Goal: Information Seeking & Learning: Find specific fact

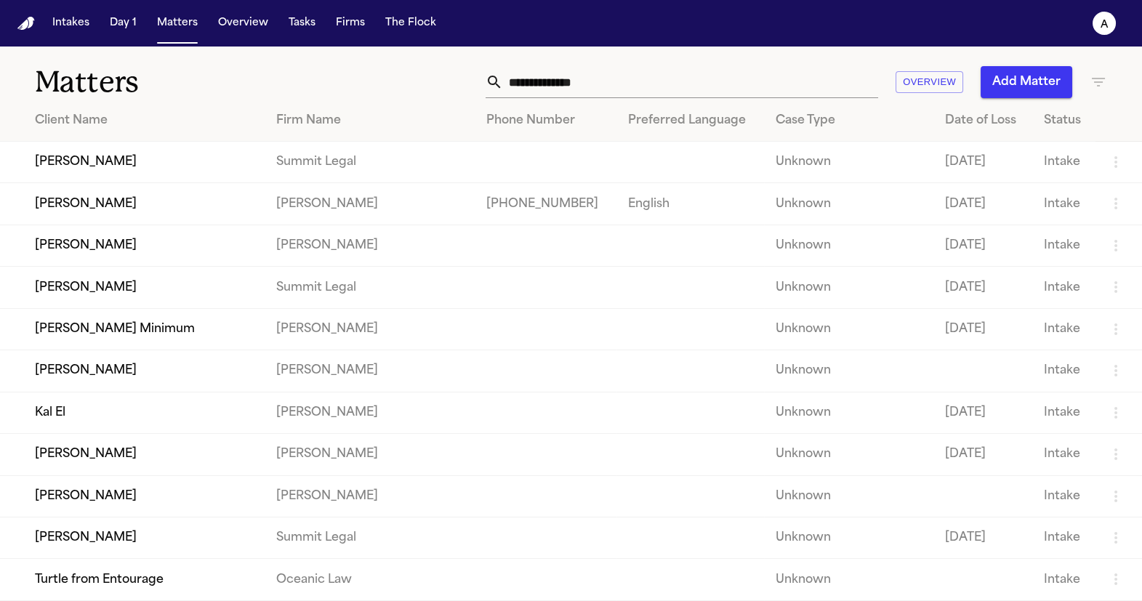
click at [133, 185] on td "[PERSON_NAME]" at bounding box center [132, 203] width 265 height 41
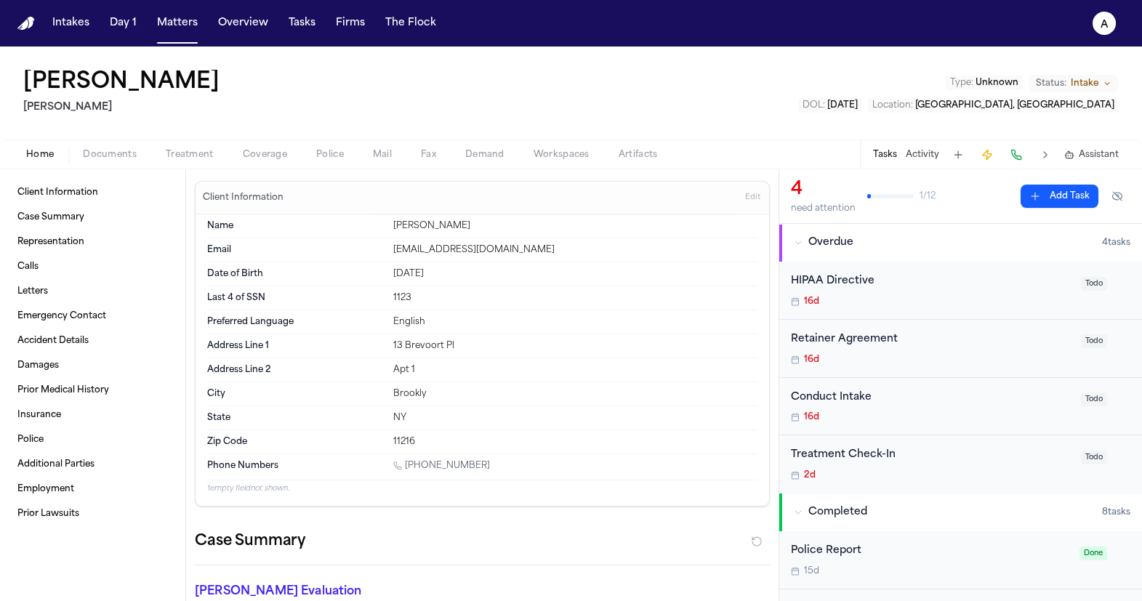
click at [313, 160] on button "Police" at bounding box center [330, 154] width 57 height 17
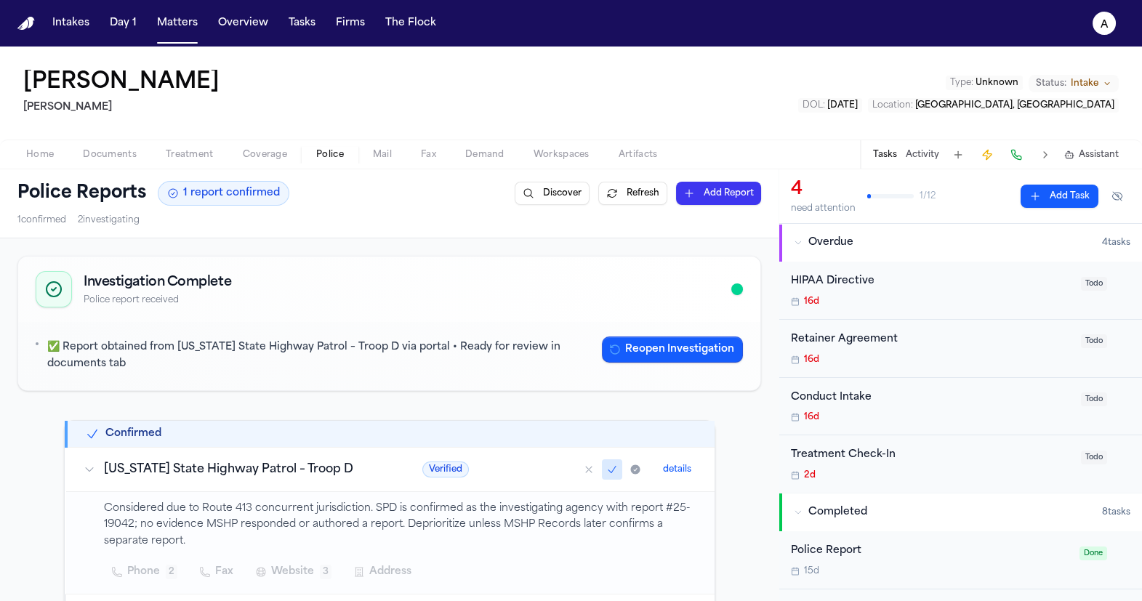
click at [262, 478] on td "[US_STATE] State Highway Patrol – Troop D" at bounding box center [235, 469] width 339 height 44
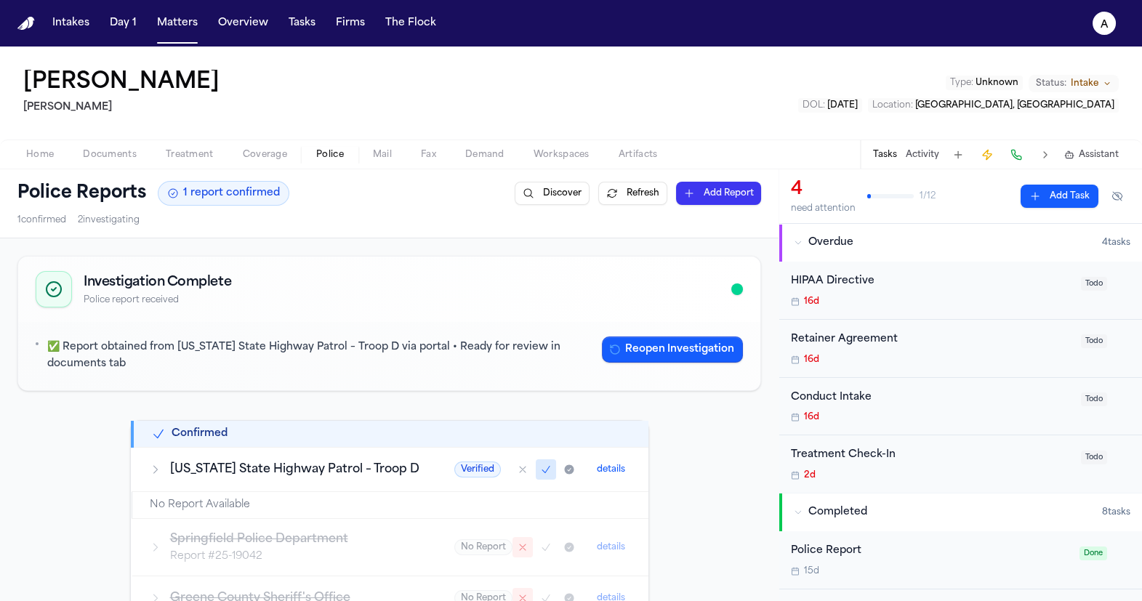
click at [597, 466] on button "details" at bounding box center [611, 469] width 40 height 17
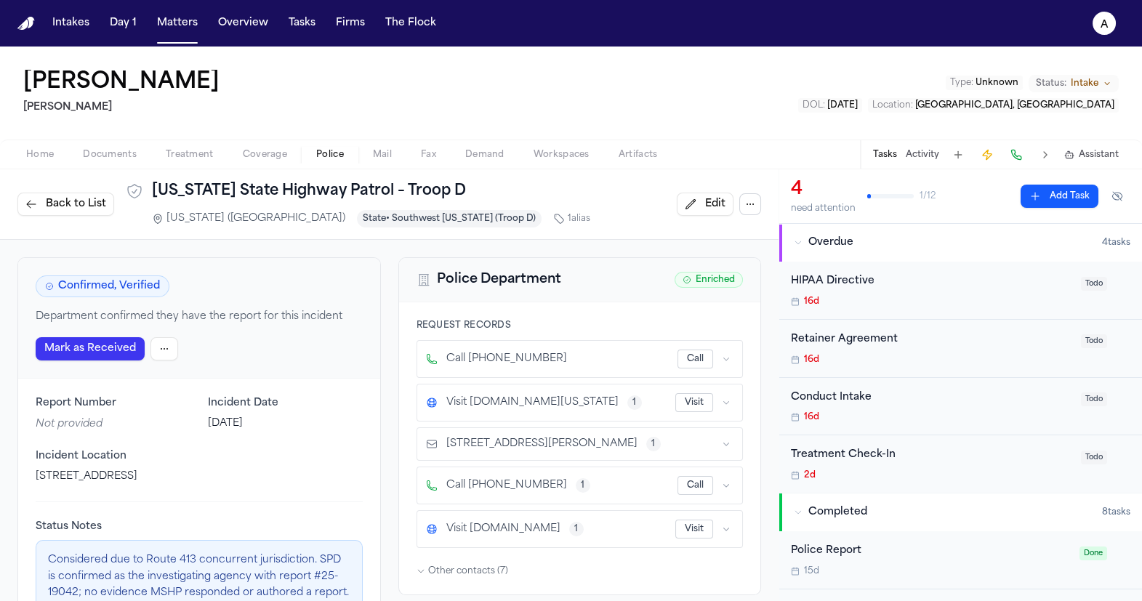
click at [71, 203] on span "Back to List" at bounding box center [76, 204] width 60 height 15
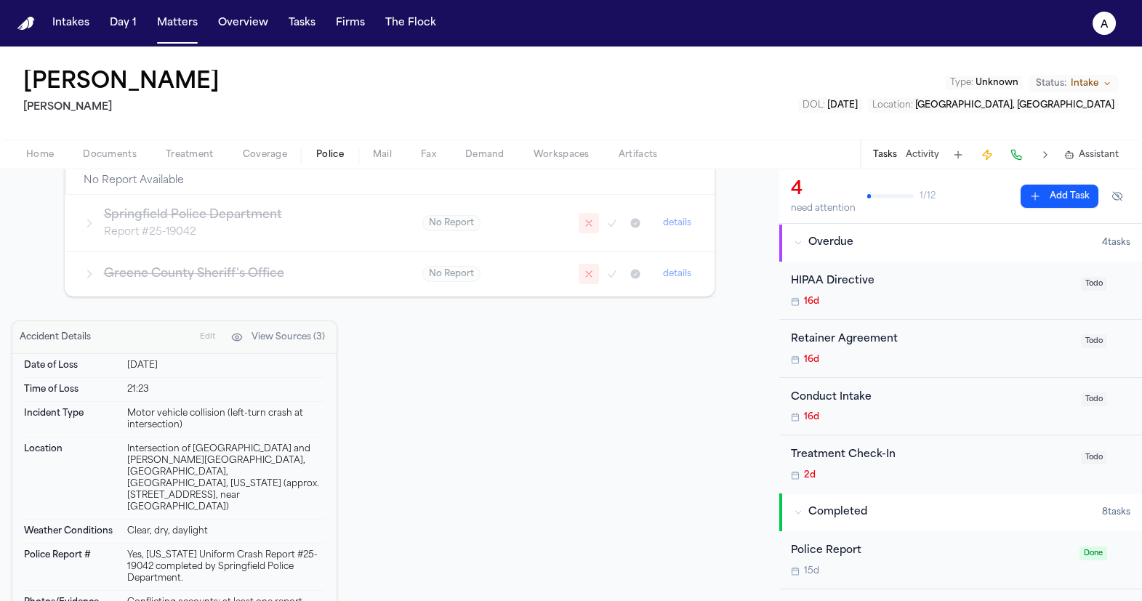
click at [288, 408] on div "Motor vehicle collision (left-turn crash at intersection)" at bounding box center [226, 419] width 198 height 23
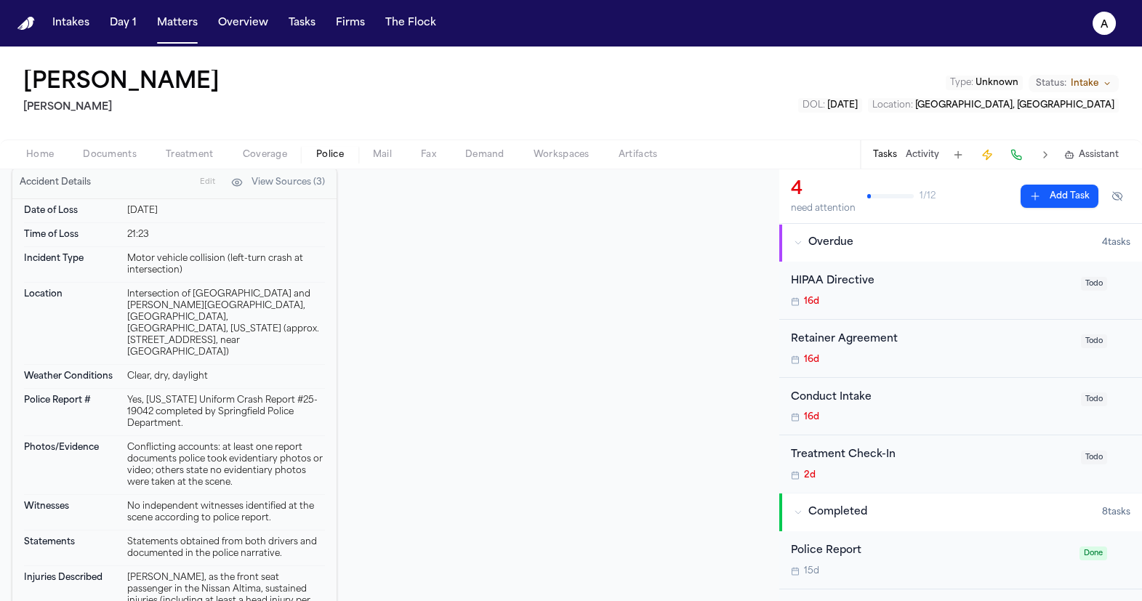
scroll to position [579, 0]
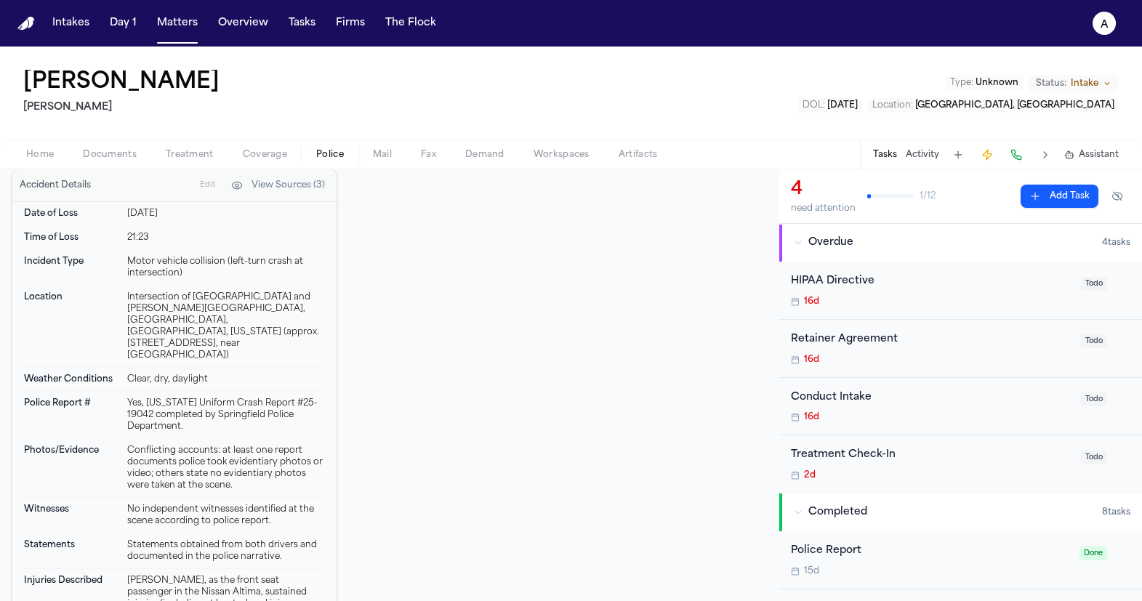
click at [221, 396] on div "Police Report # Yes, [US_STATE] Uniform Crash Report #25-19042 completed by Spr…" at bounding box center [174, 415] width 301 height 47
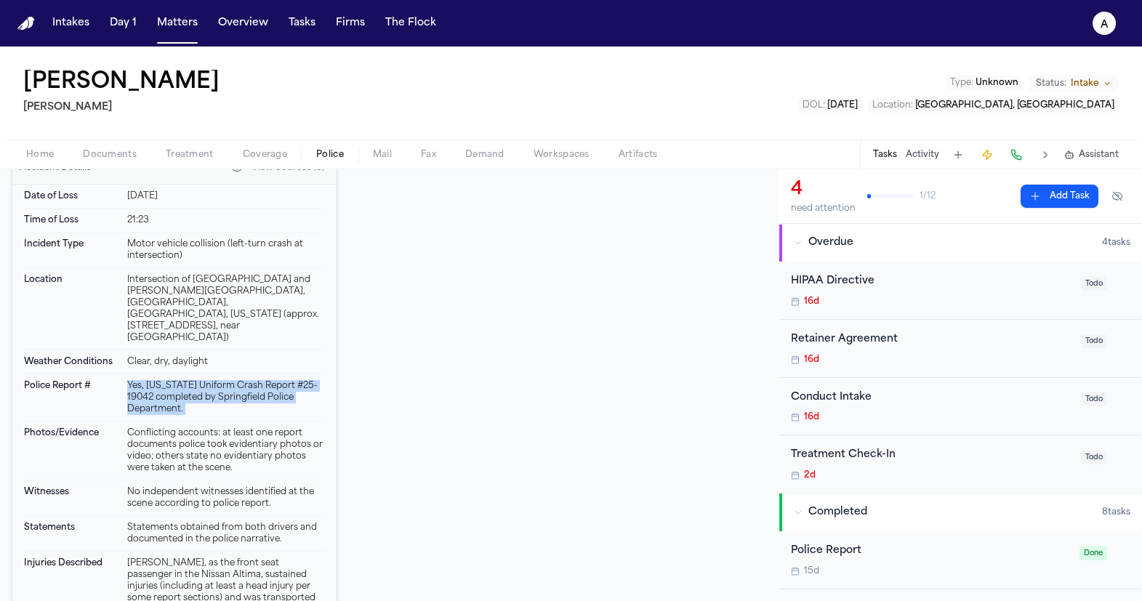
click at [221, 427] on div "Conflicting accounts: at least one report documents police took evidentiary pho…" at bounding box center [226, 450] width 198 height 47
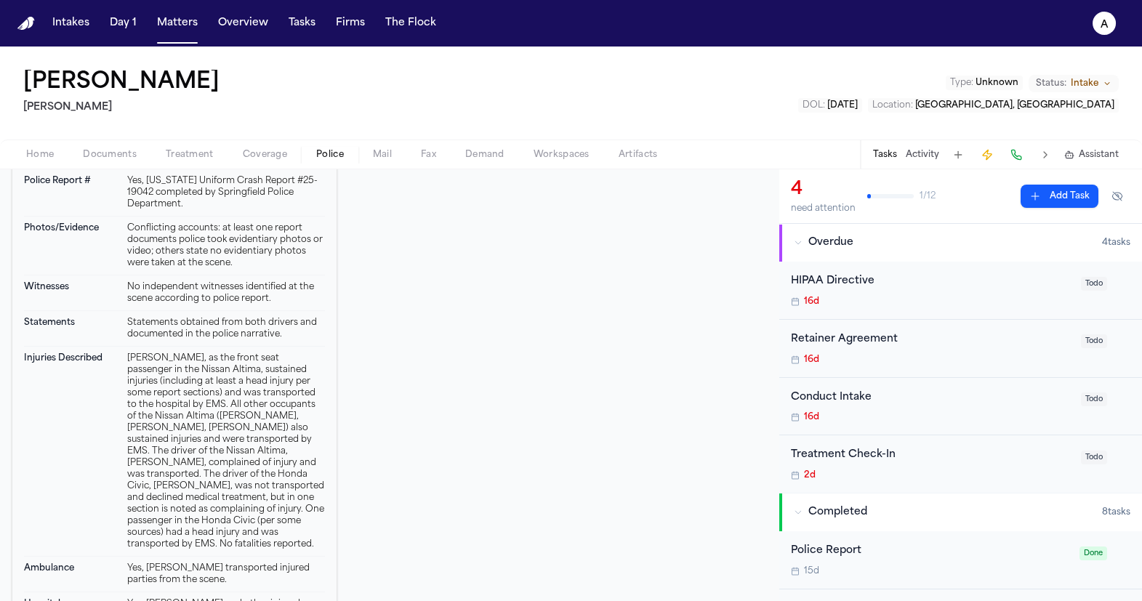
scroll to position [869, 0]
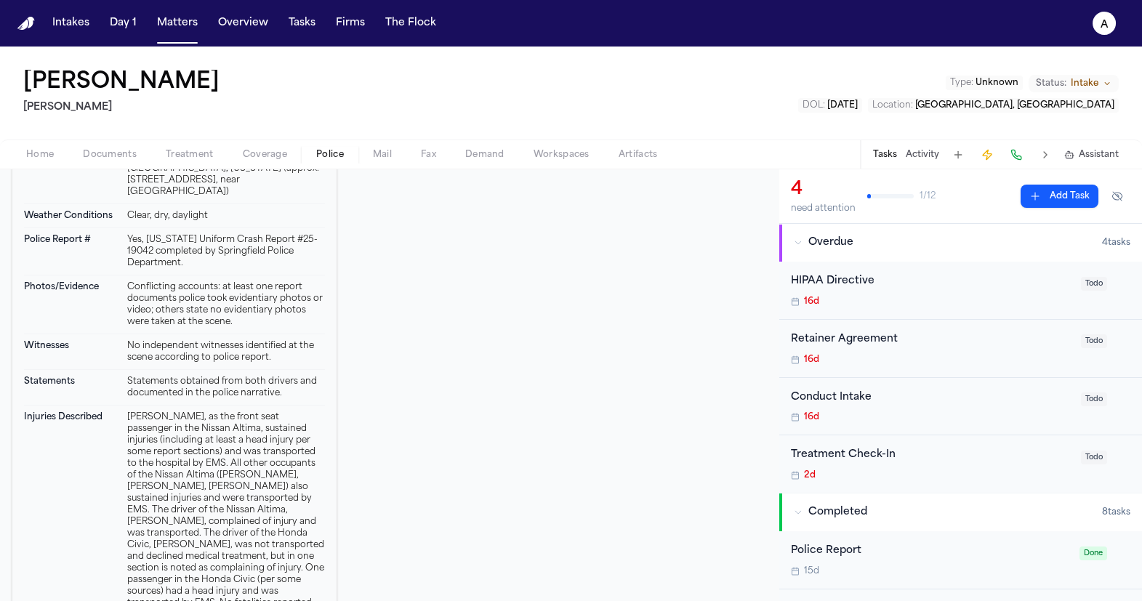
click at [157, 450] on div "[PERSON_NAME], as the front seat passenger in the Nissan Altima, sustained inju…" at bounding box center [226, 510] width 198 height 198
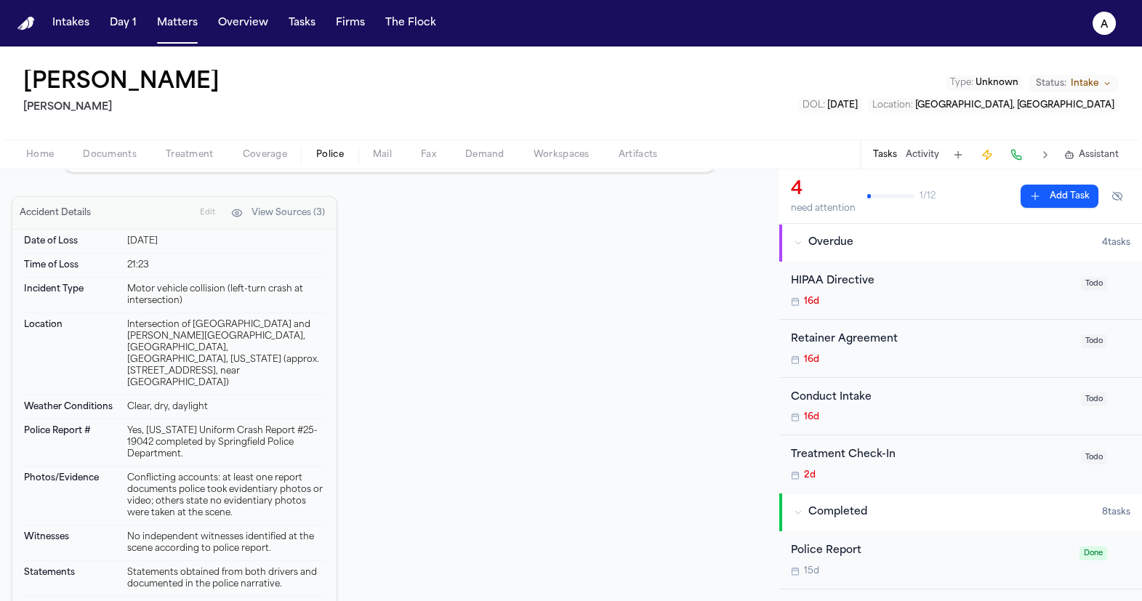
scroll to position [563, 0]
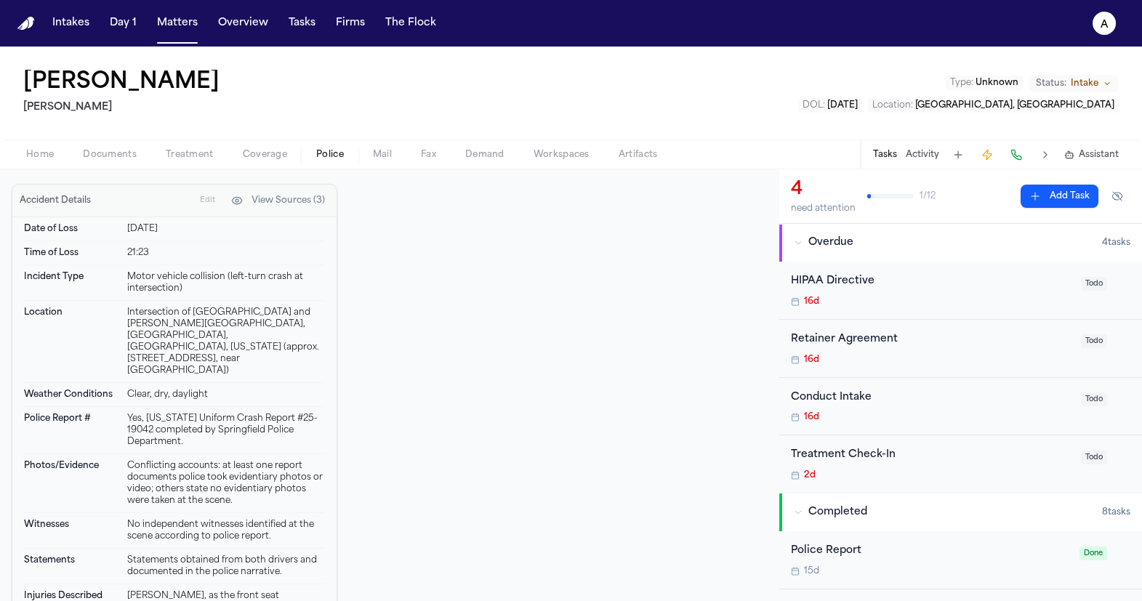
click at [302, 195] on button "View Sources (3)" at bounding box center [278, 200] width 108 height 23
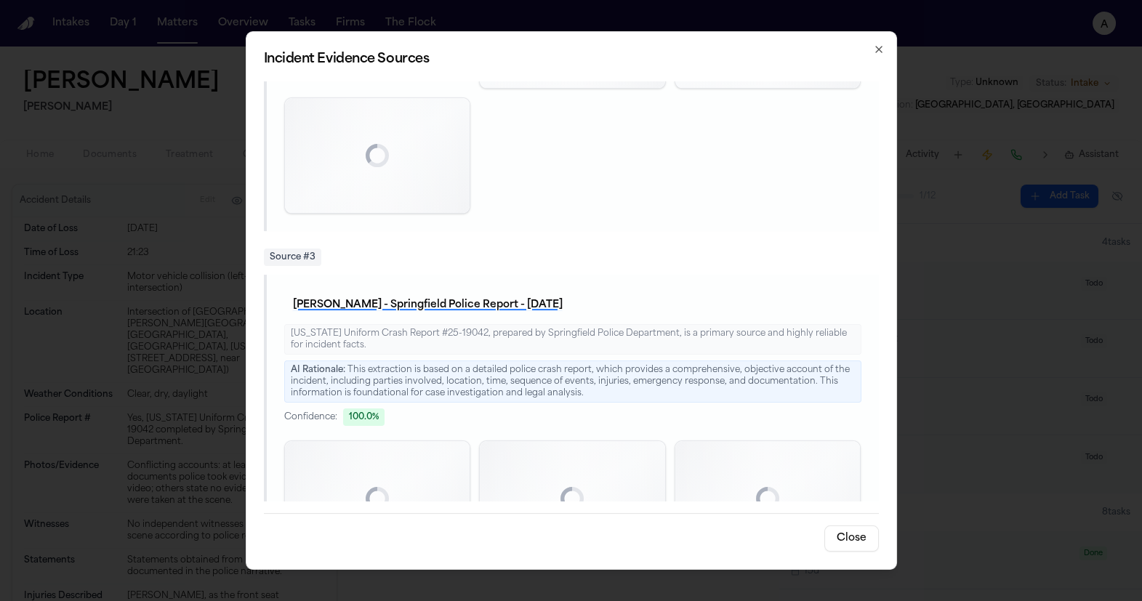
scroll to position [1327, 0]
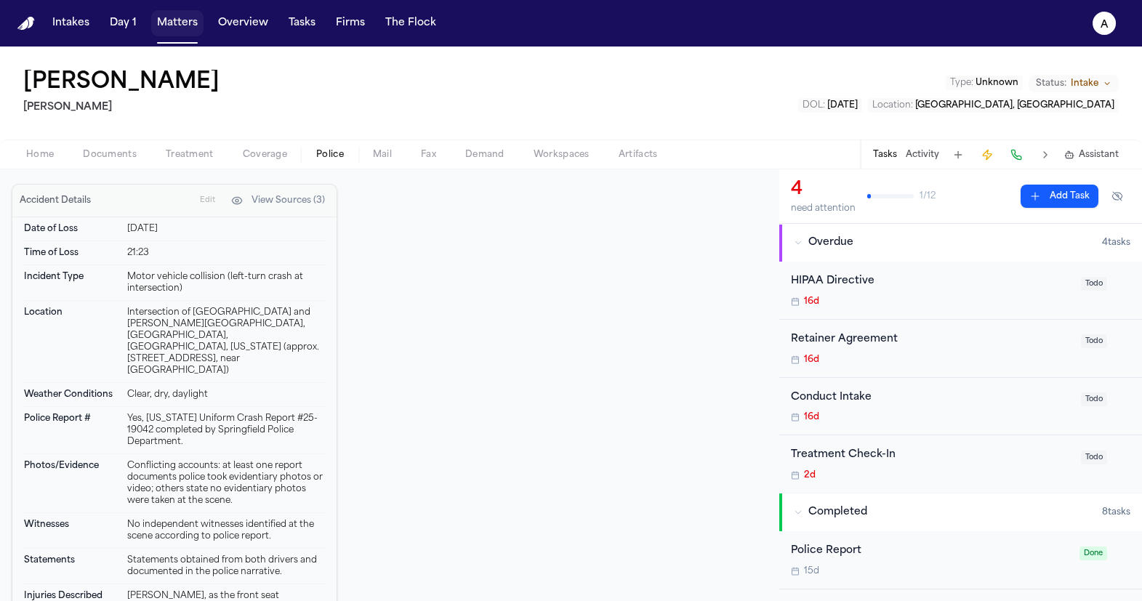
click at [166, 28] on button "Matters" at bounding box center [177, 23] width 52 height 26
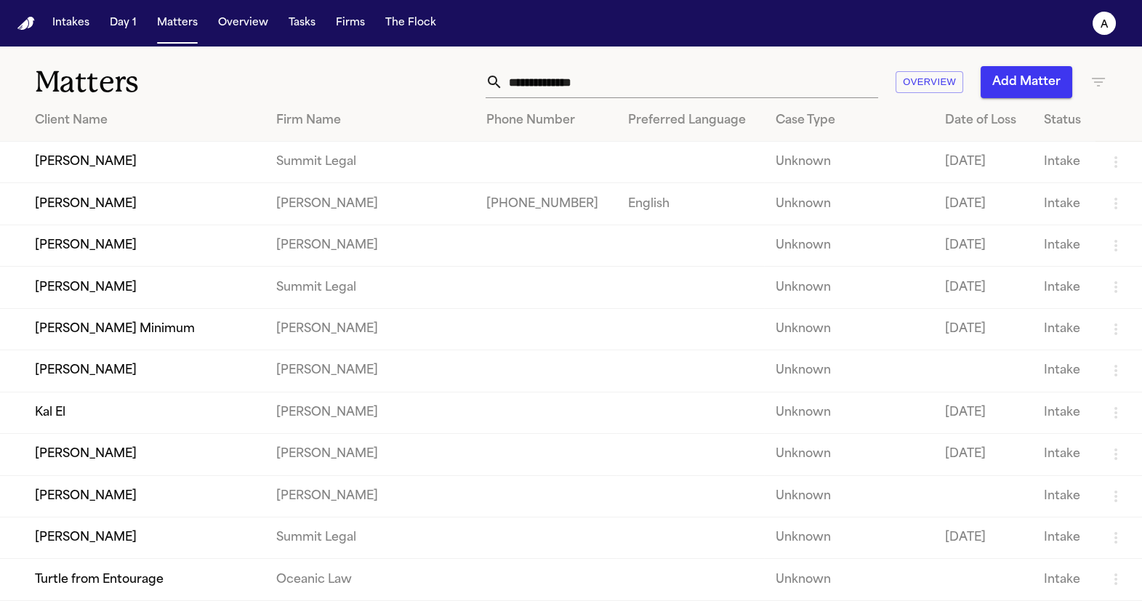
click at [105, 224] on td "[PERSON_NAME]" at bounding box center [132, 203] width 265 height 41
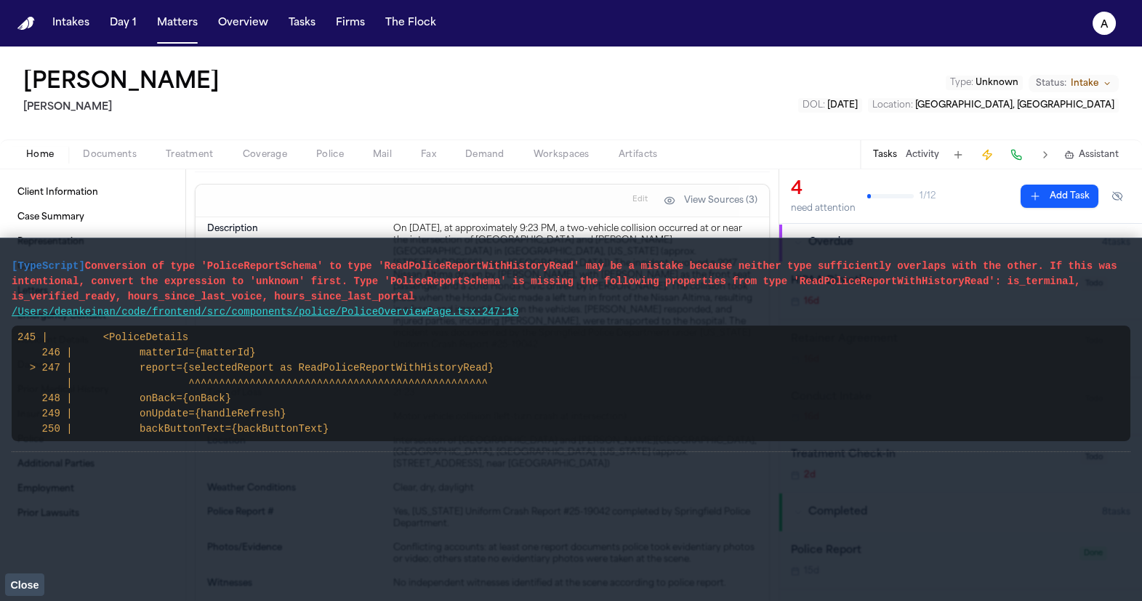
scroll to position [976, 0]
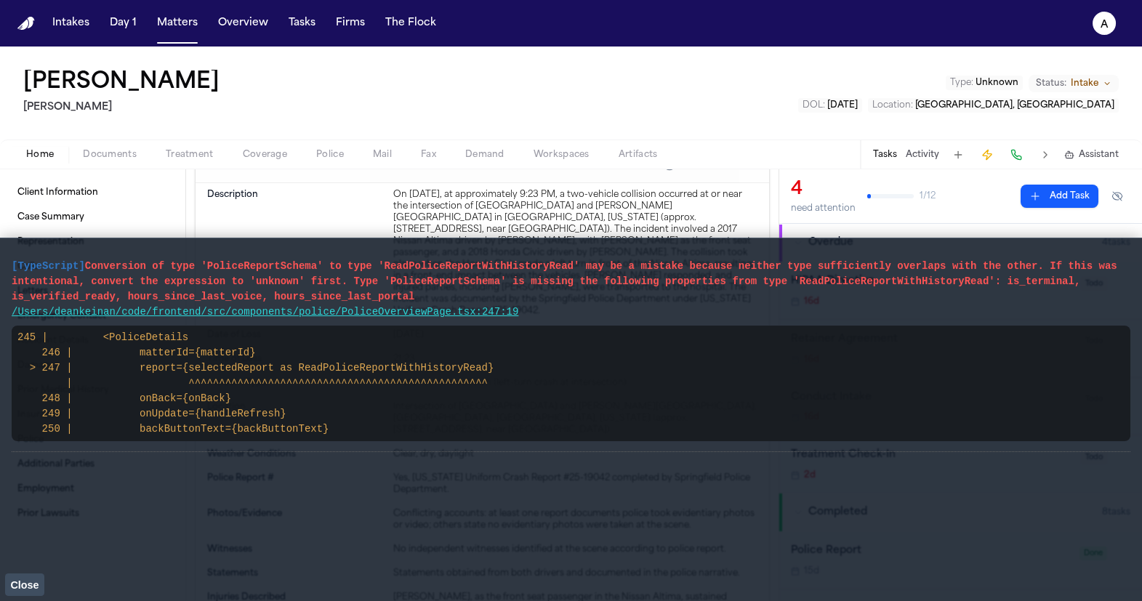
click at [30, 580] on span "Close" at bounding box center [24, 585] width 28 height 12
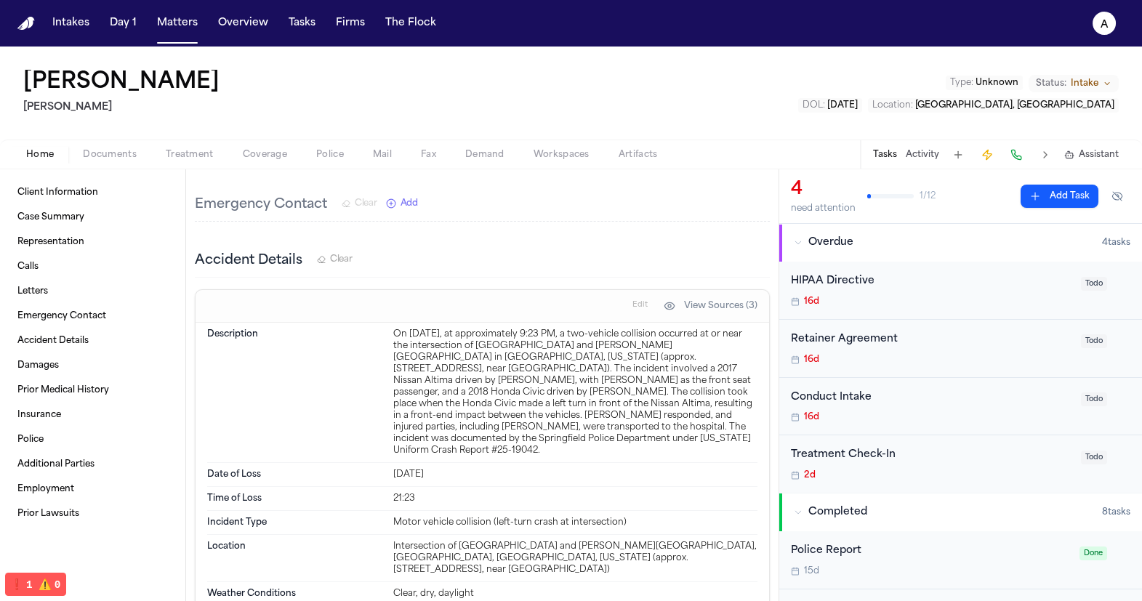
scroll to position [808, 0]
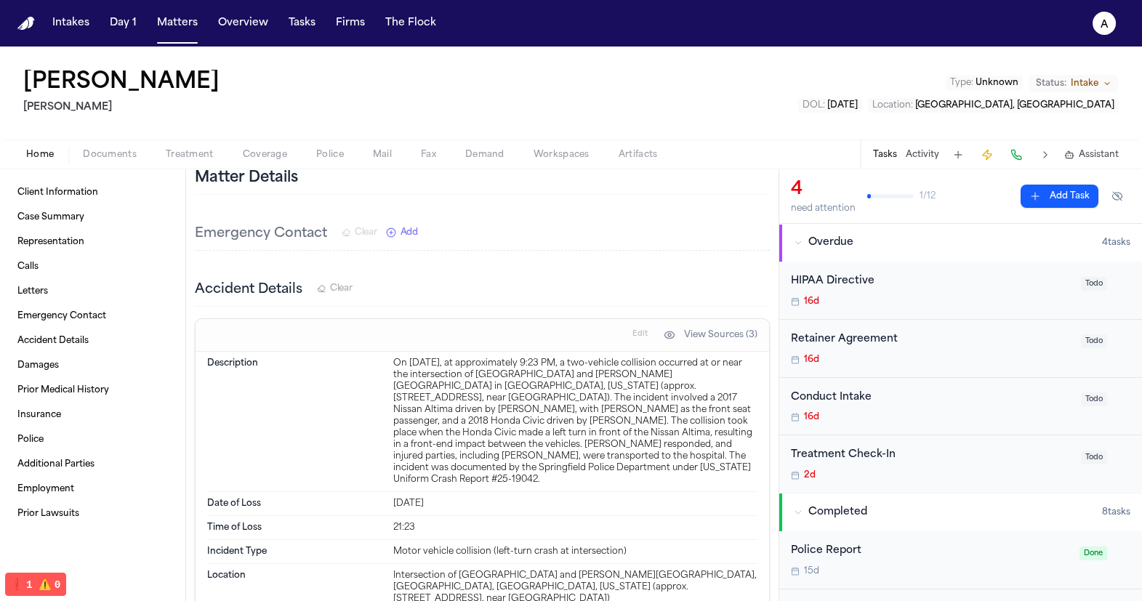
click at [344, 144] on div "Home Documents Treatment Coverage Police Mail Fax Demand Workspaces Artifacts T…" at bounding box center [571, 154] width 1142 height 29
click at [334, 153] on span "Police" at bounding box center [330, 155] width 28 height 12
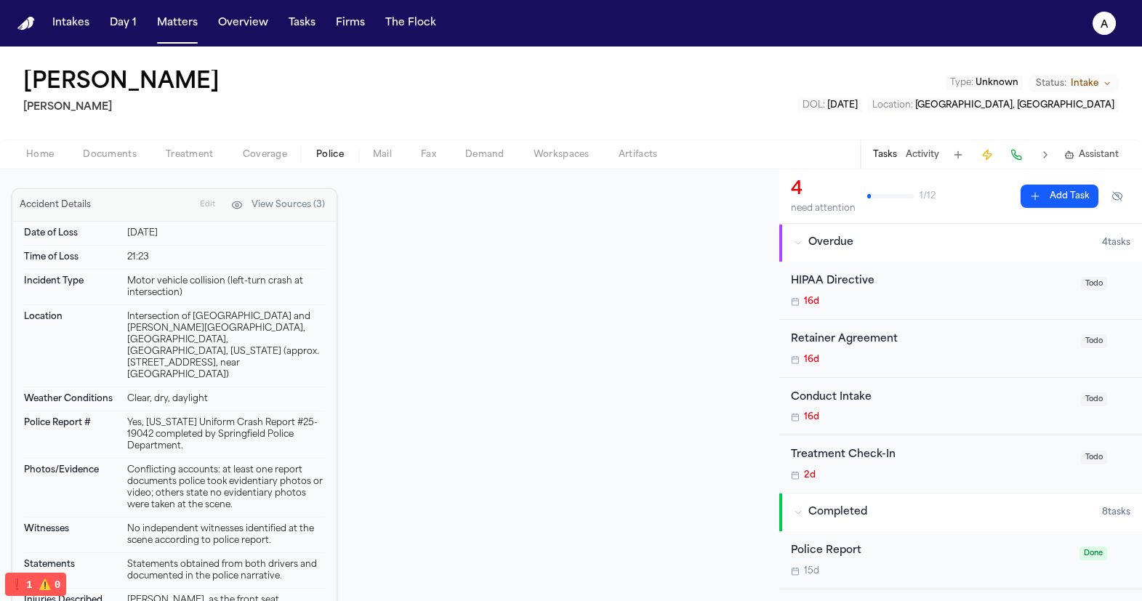
scroll to position [520, 0]
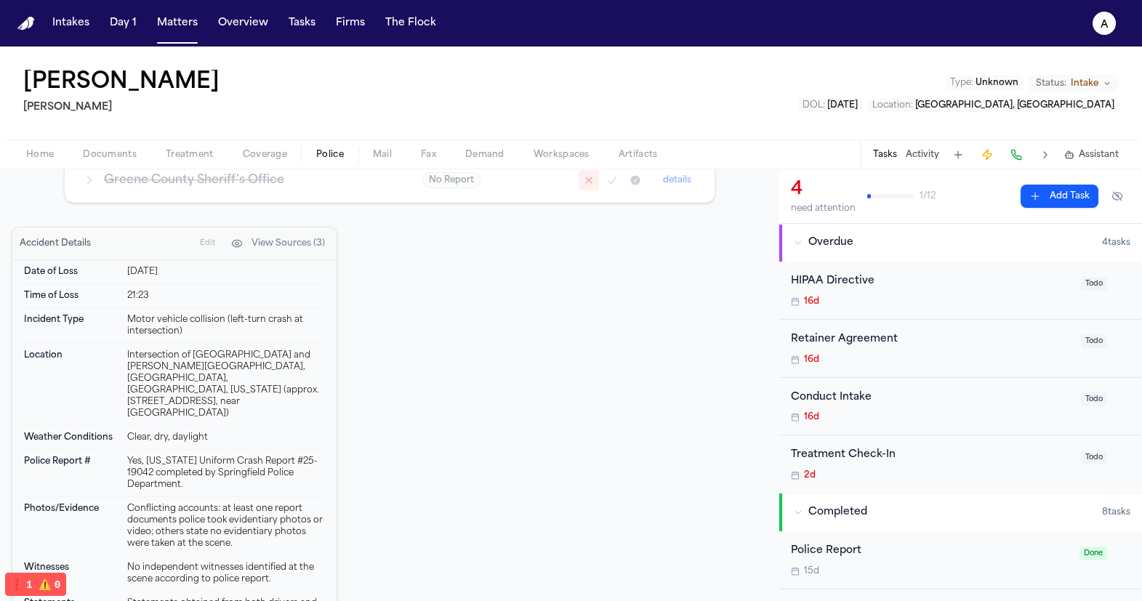
click at [210, 241] on span "Edit" at bounding box center [207, 243] width 15 height 10
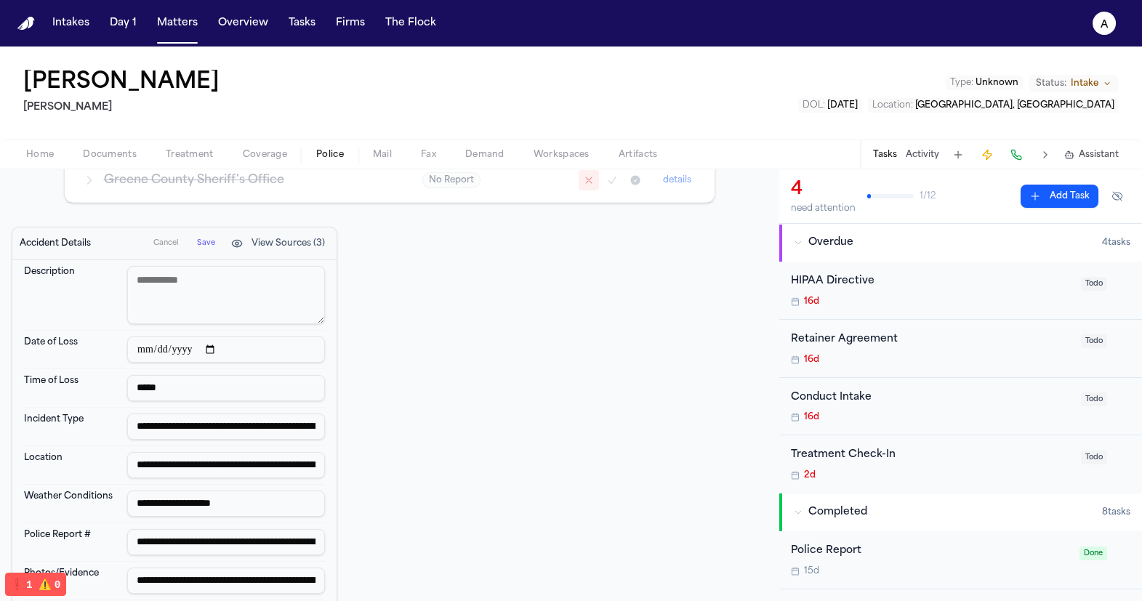
click at [161, 243] on span "Cancel" at bounding box center [165, 243] width 25 height 10
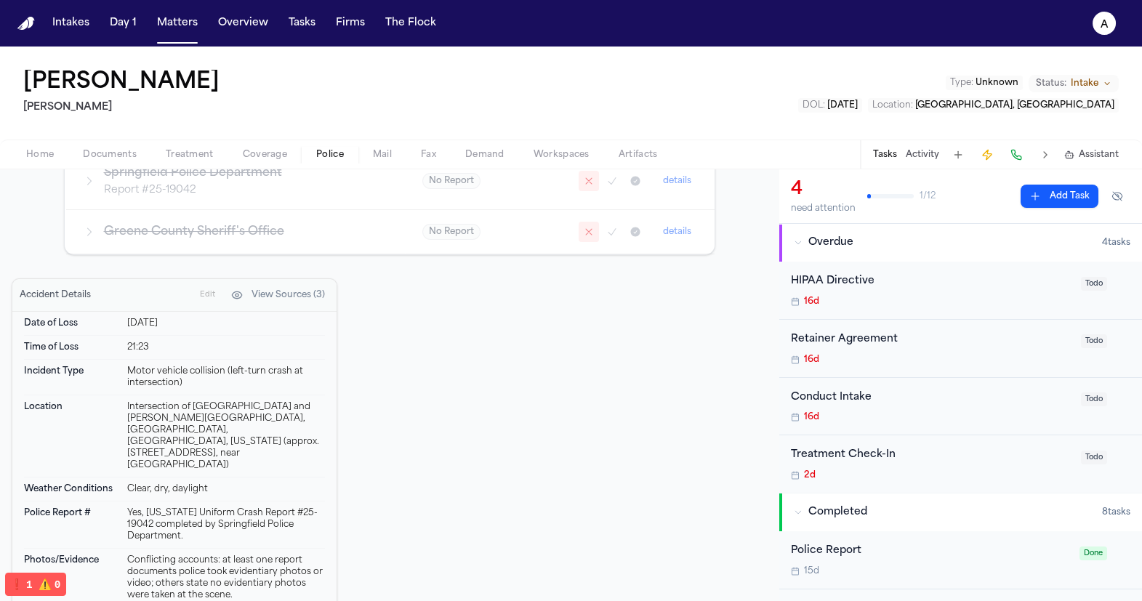
scroll to position [472, 0]
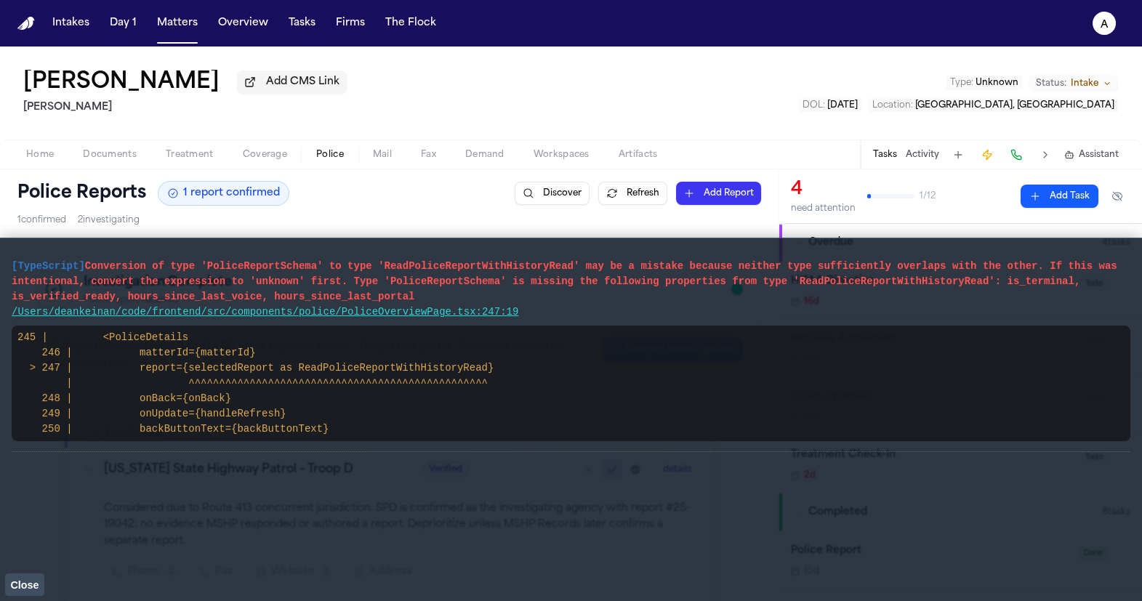
click at [608, 290] on pre "[TypeScript] Conversion of type 'PoliceReportSchema' to type 'ReadPoliceReportW…" at bounding box center [571, 282] width 1119 height 46
click at [476, 312] on link "/Users/deankeinan/code/frontend/src/components/police/PoliceOverviewPage.tsx:24…" at bounding box center [265, 312] width 507 height 12
click at [400, 397] on pre "245 | <PoliceDetails 246 | matterId={matterId} > 247 | report={selectedReport a…" at bounding box center [571, 384] width 1119 height 116
click at [470, 377] on code "245 | <PoliceDetails 246 | matterId={matterId} > 247 | report={selectedReport a…" at bounding box center [255, 382] width 476 height 103
click at [24, 584] on span "Close" at bounding box center [24, 585] width 28 height 12
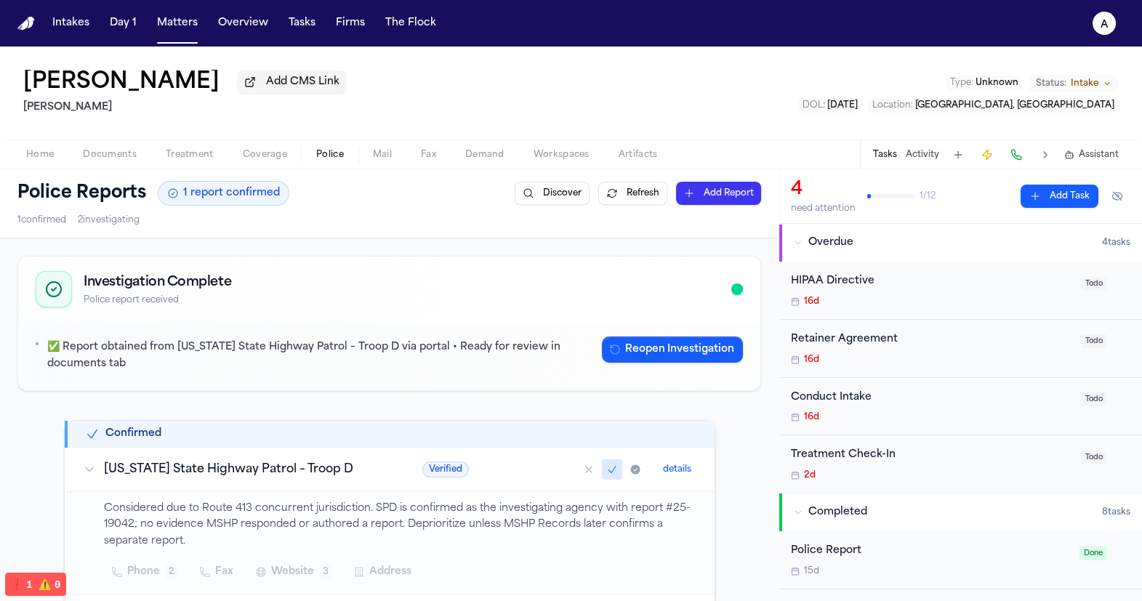
click at [420, 350] on p "✅ Report obtained from [US_STATE] State Highway Patrol – Troop D via portal • R…" at bounding box center [318, 355] width 543 height 33
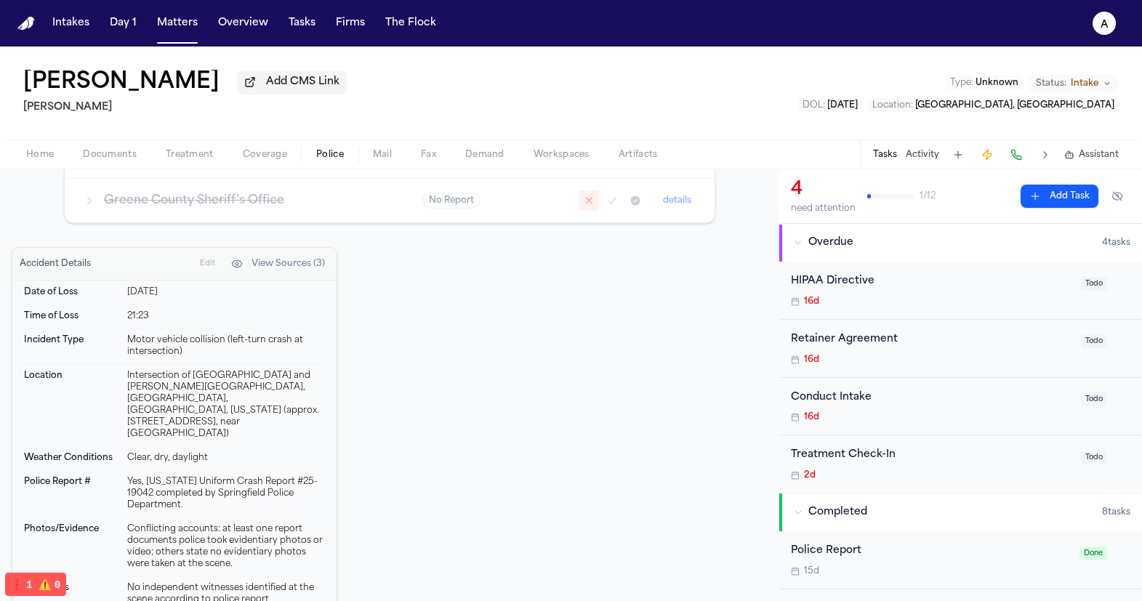
scroll to position [873, 0]
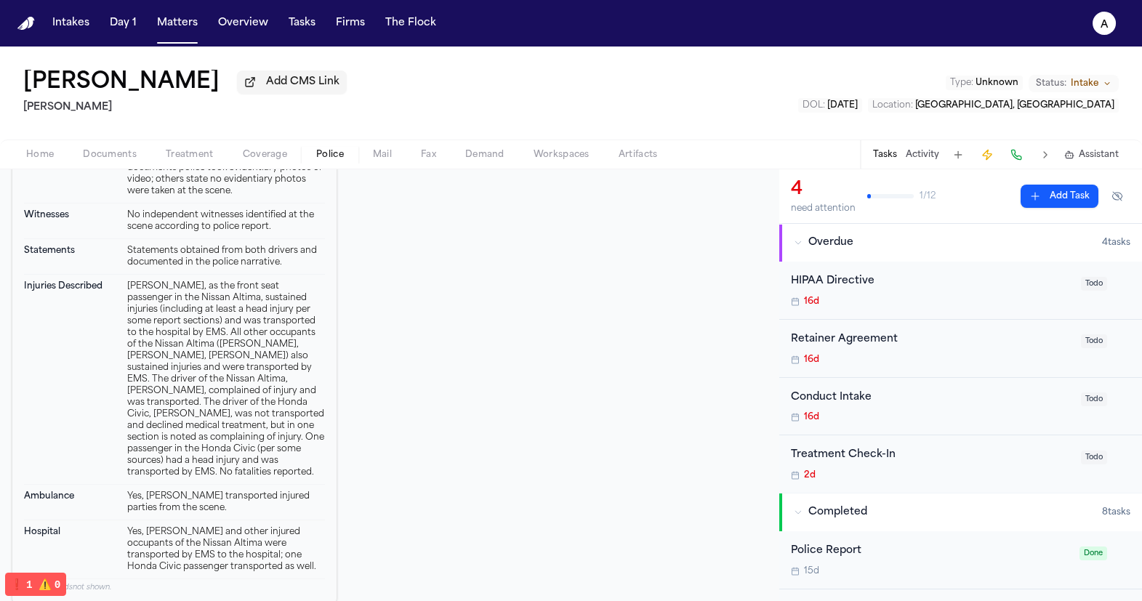
click at [590, 297] on div "Accident Details Edit View Sources (3) Date of Loss Jun 28, 2025 Time of Loss 2…" at bounding box center [389, 255] width 755 height 762
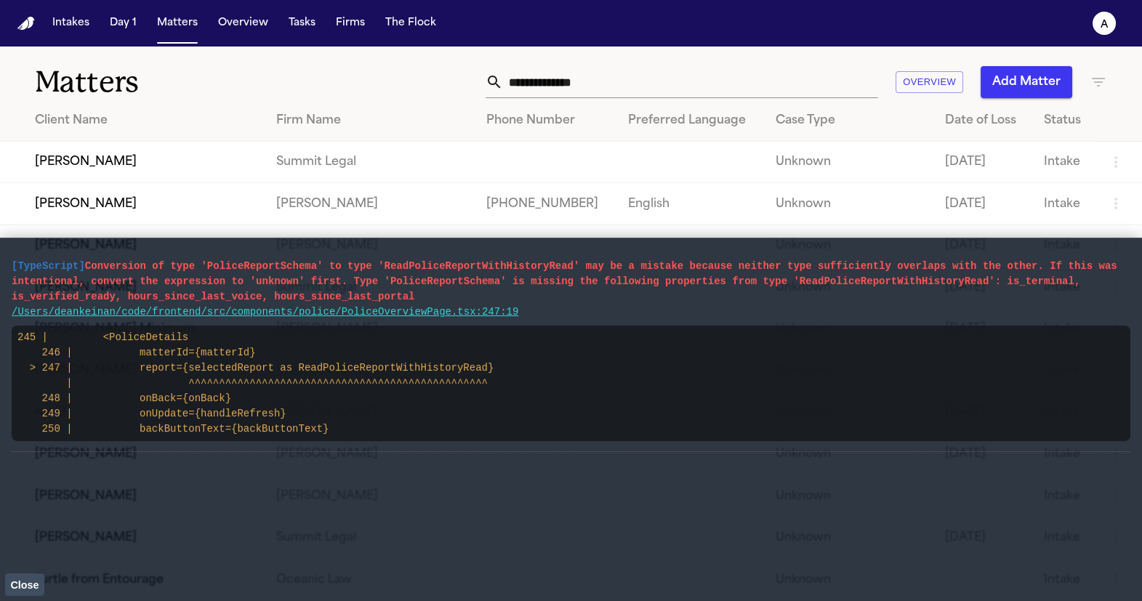
click at [405, 313] on link "/Users/deankeinan/code/frontend/src/components/police/PoliceOverviewPage.tsx:24…" at bounding box center [265, 312] width 507 height 12
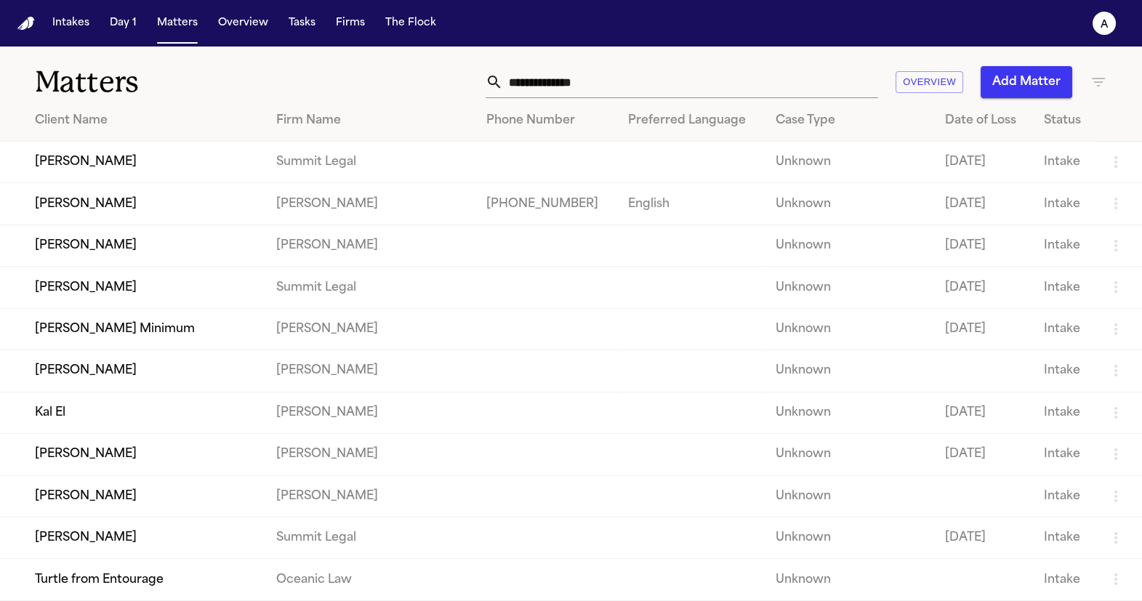
click at [303, 347] on td "Hecht" at bounding box center [370, 328] width 210 height 41
click at [174, 304] on td "John Jacob" at bounding box center [132, 287] width 265 height 41
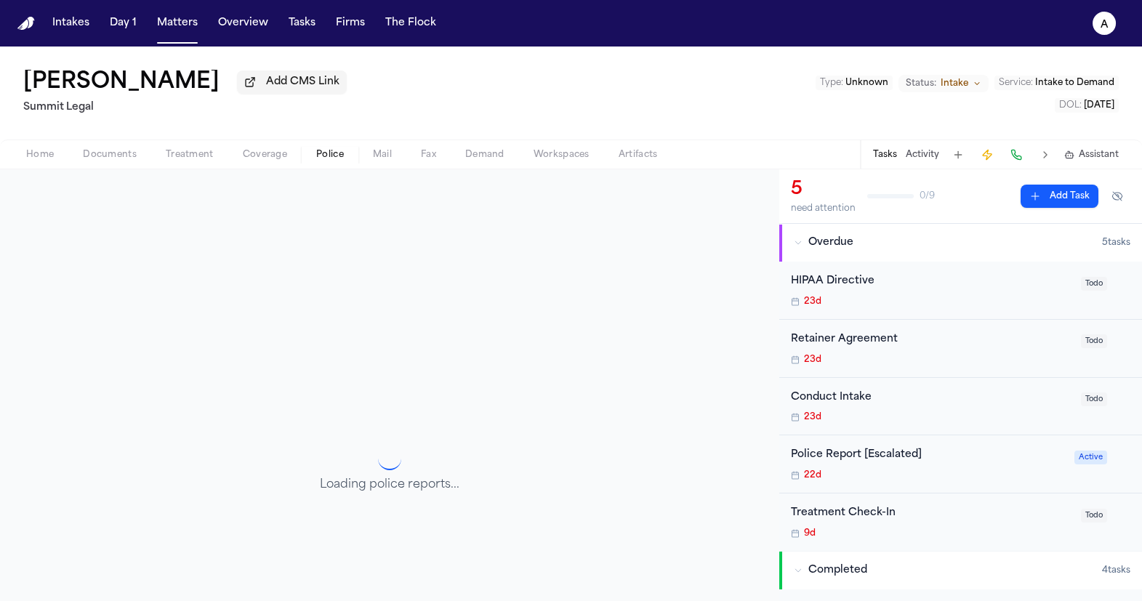
click at [319, 157] on span "Police" at bounding box center [330, 155] width 28 height 12
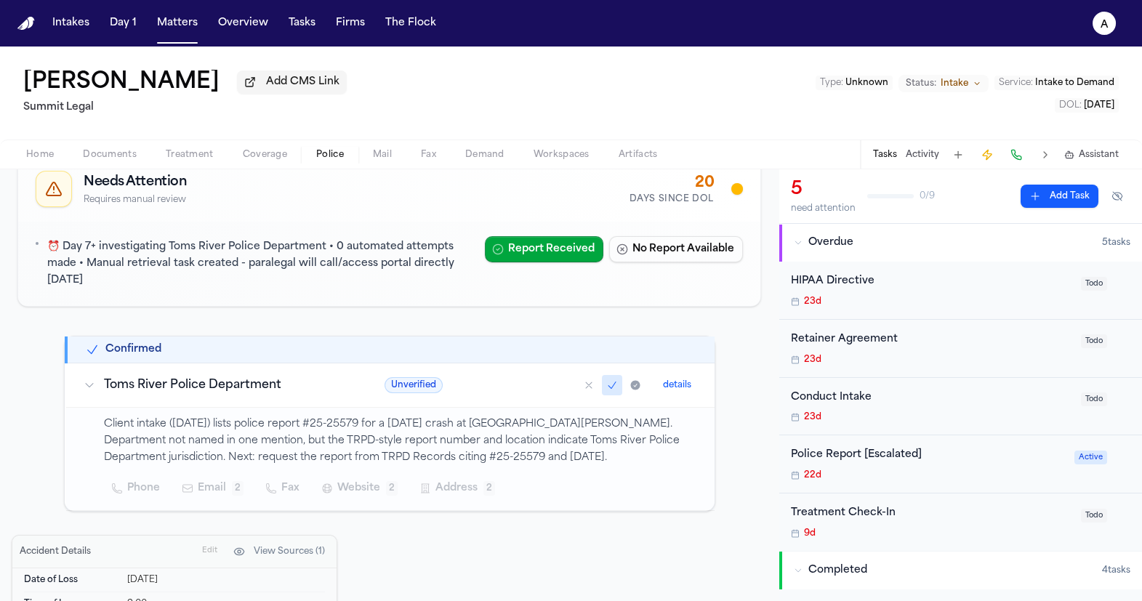
scroll to position [55, 0]
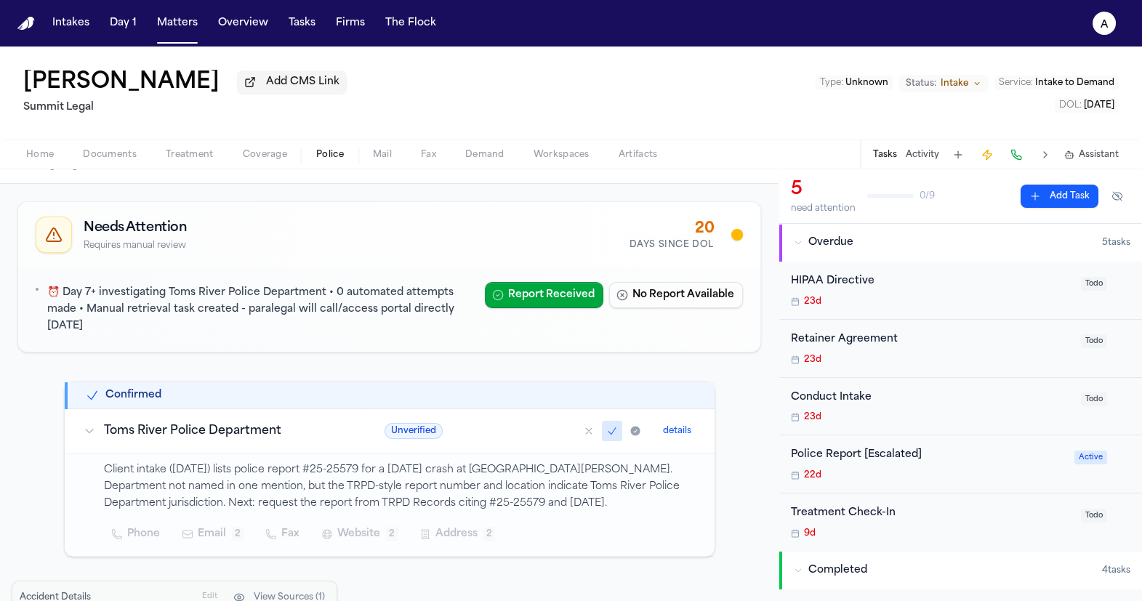
click at [678, 422] on button "details" at bounding box center [677, 430] width 40 height 17
